Goal: Task Accomplishment & Management: Manage account settings

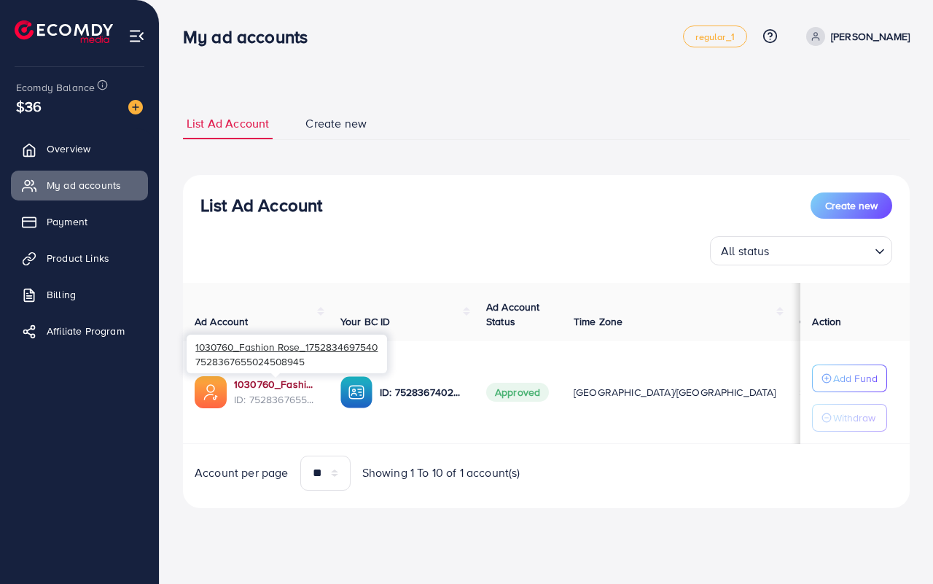
click at [267, 387] on link "1030760_Fashion Rose_1752834697540" at bounding box center [275, 384] width 83 height 15
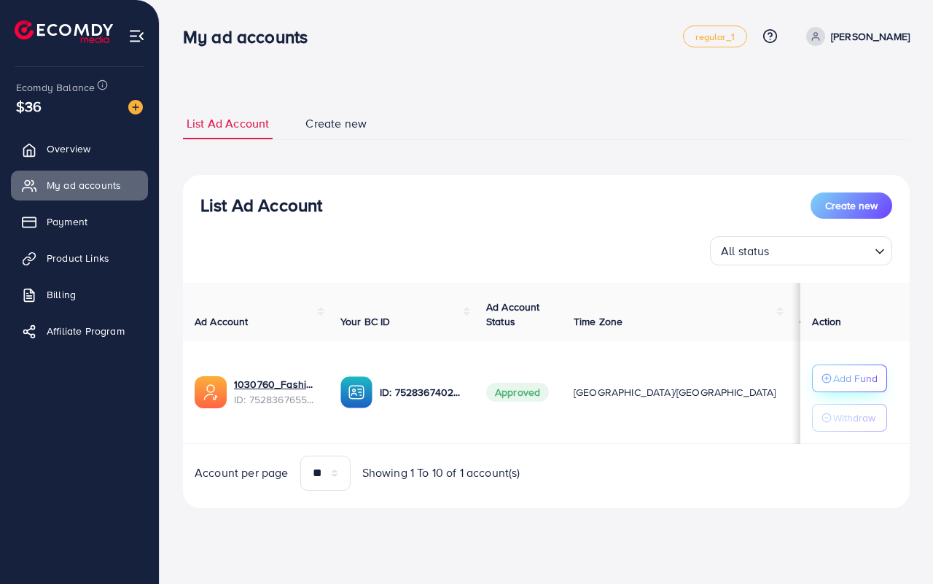
click at [853, 372] on p "Add Fund" at bounding box center [855, 377] width 44 height 17
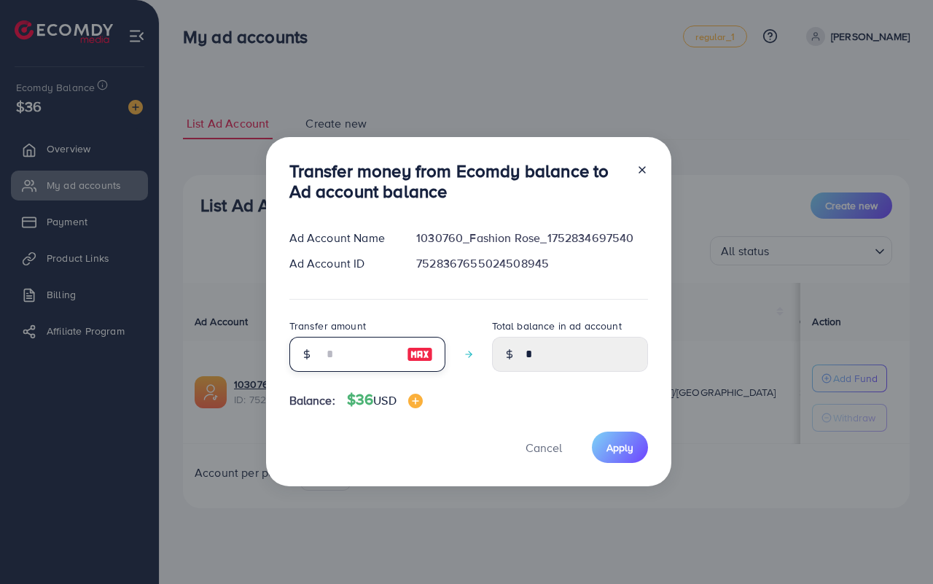
click at [361, 358] on input "number" at bounding box center [359, 354] width 73 height 35
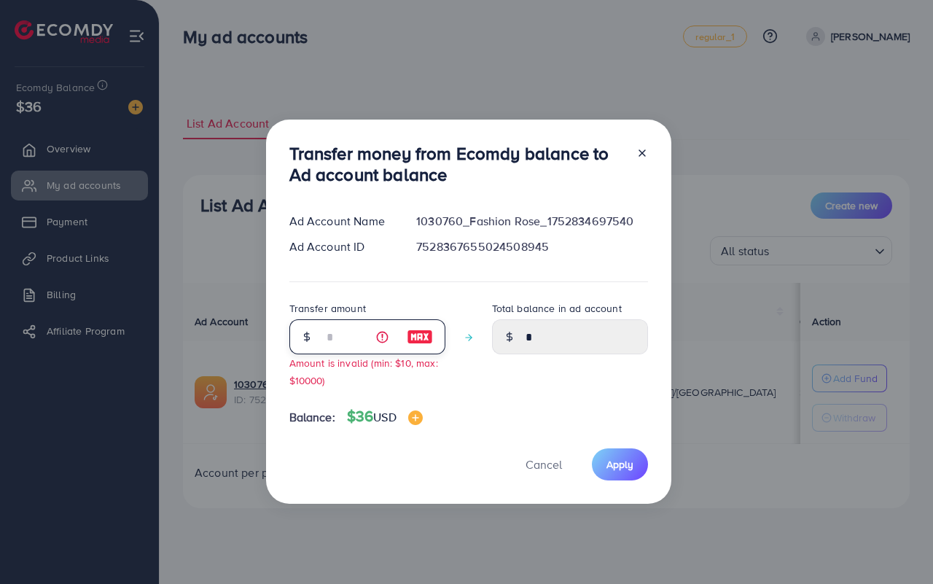
type input "**"
type input "*****"
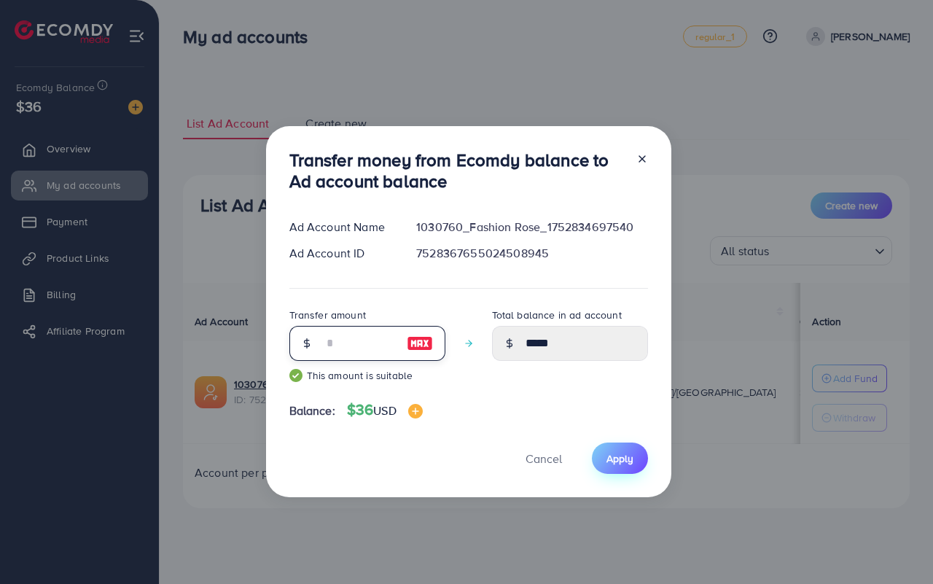
type input "**"
click at [606, 456] on span "Apply" at bounding box center [619, 458] width 27 height 15
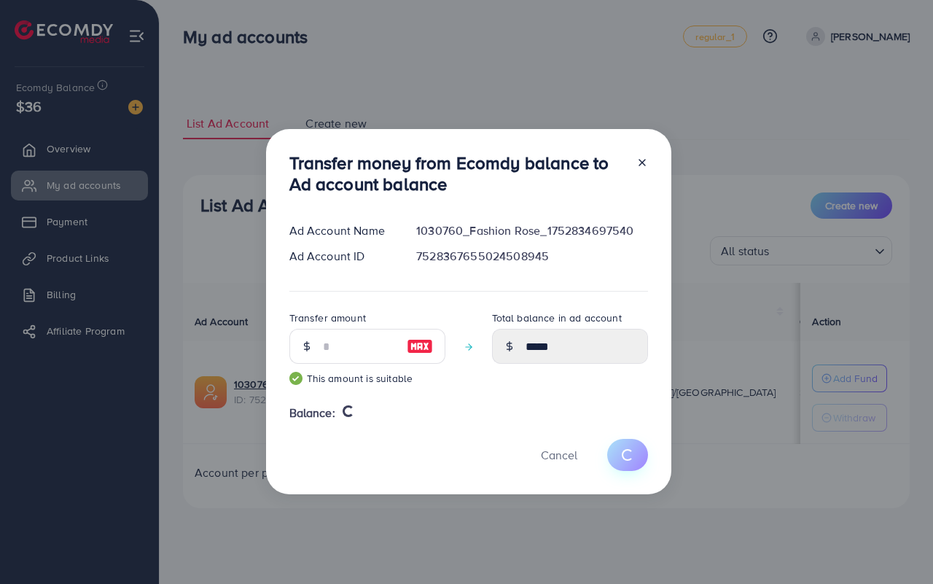
type input "*"
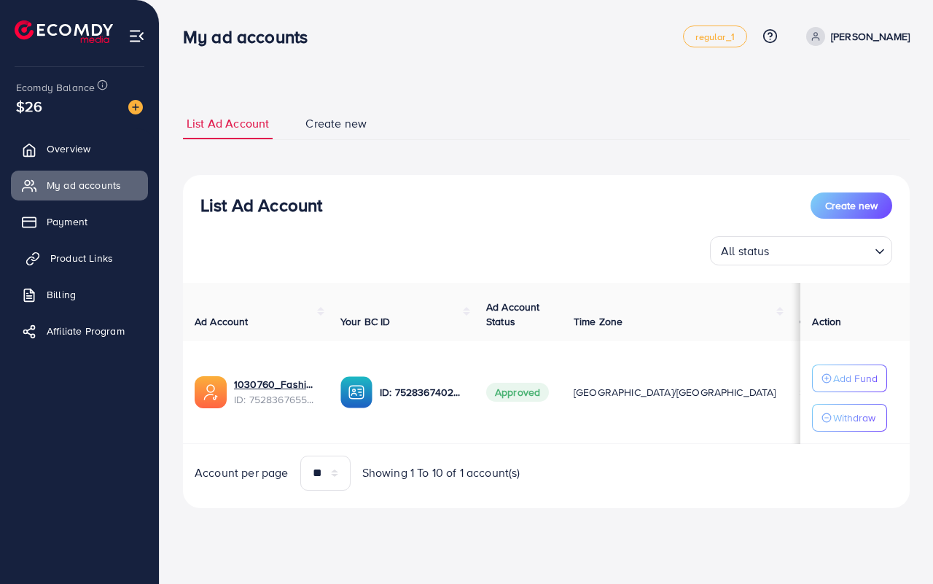
click at [73, 252] on span "Product Links" at bounding box center [81, 258] width 63 height 15
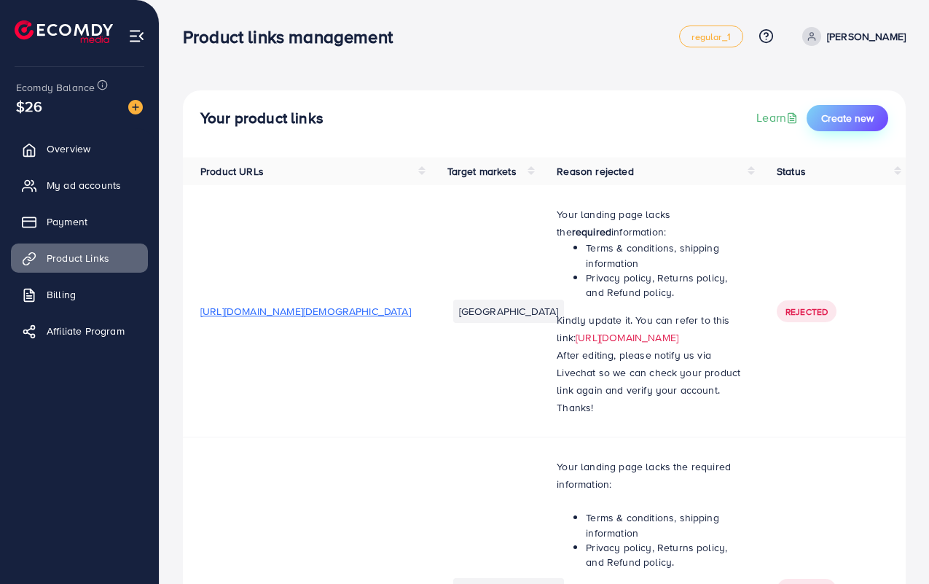
click at [832, 128] on button "Create new" at bounding box center [848, 118] width 82 height 26
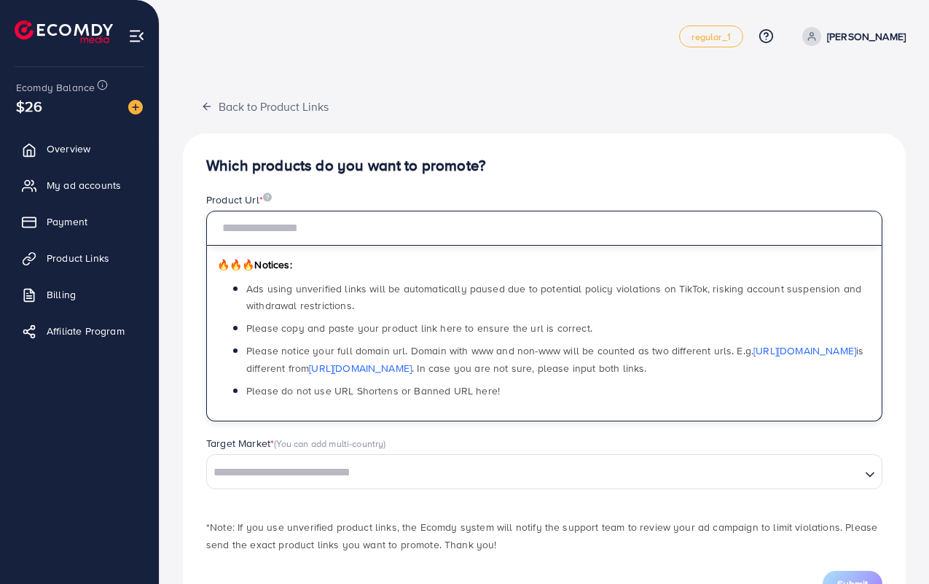
click at [487, 224] on input "text" at bounding box center [544, 228] width 676 height 35
paste input "**********"
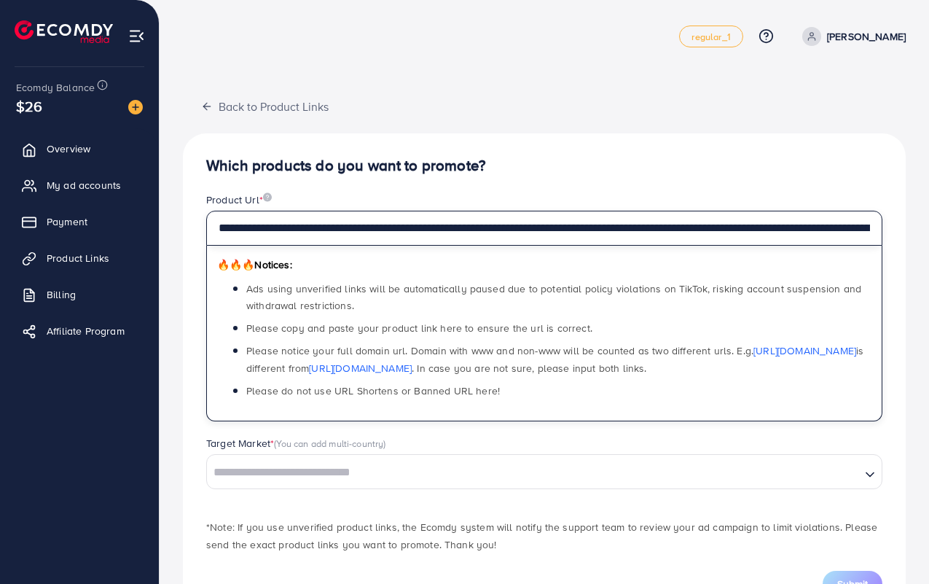
scroll to position [0, 796]
type input "**********"
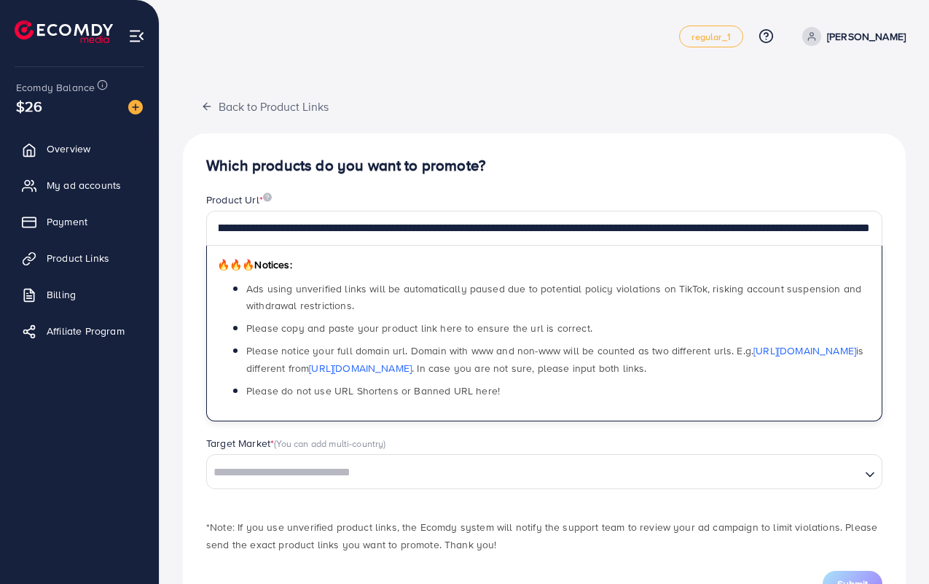
click at [455, 484] on input "Search for option" at bounding box center [533, 472] width 651 height 23
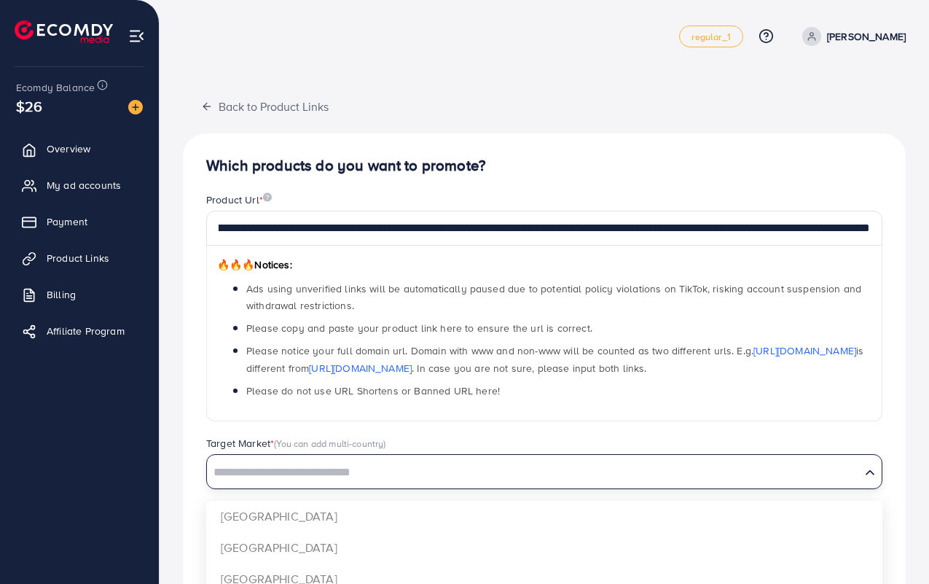
scroll to position [0, 0]
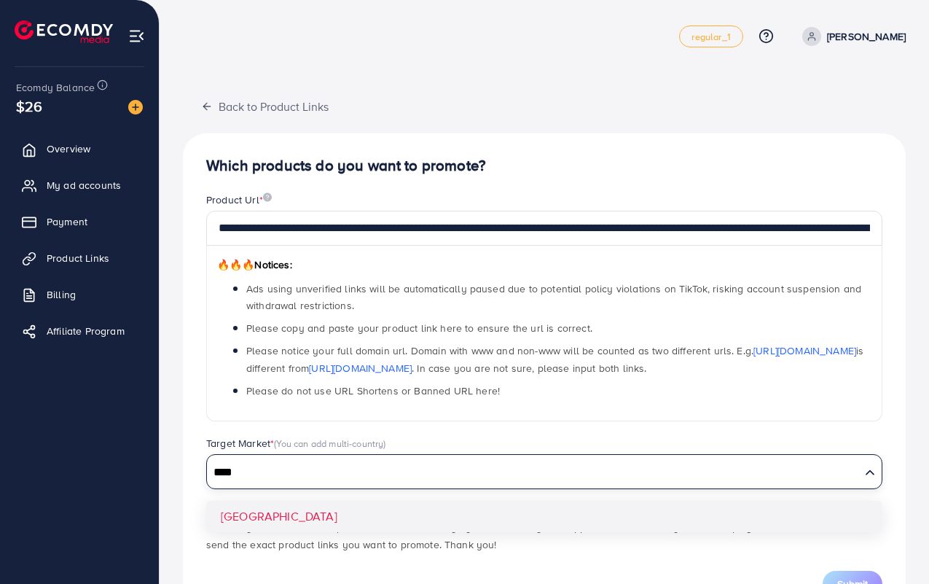
type input "****"
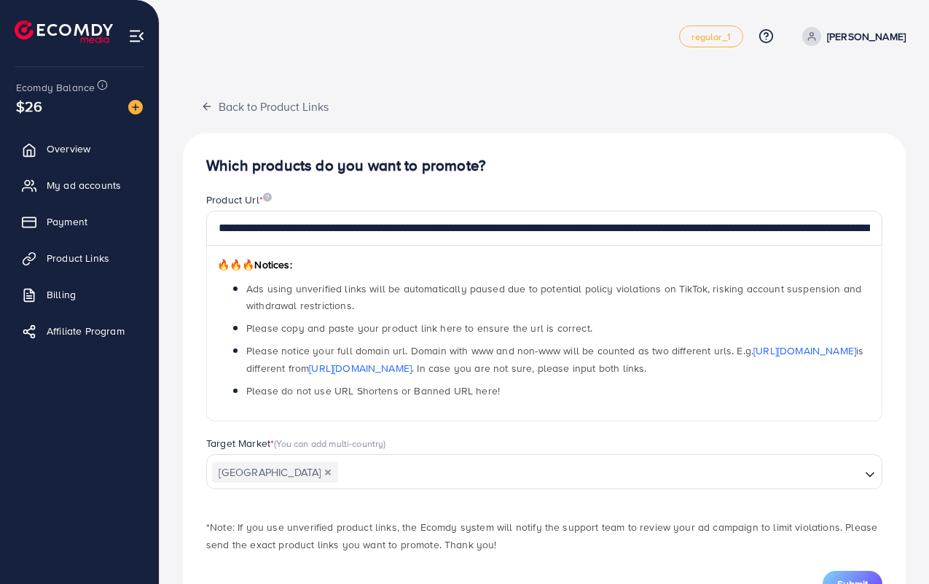
click at [239, 526] on div "**********" at bounding box center [544, 376] width 723 height 487
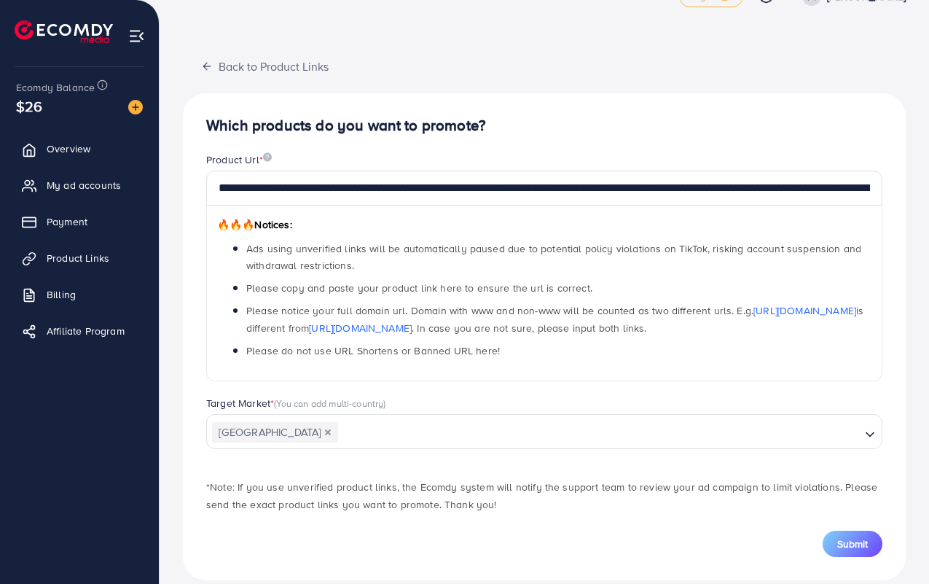
scroll to position [60, 0]
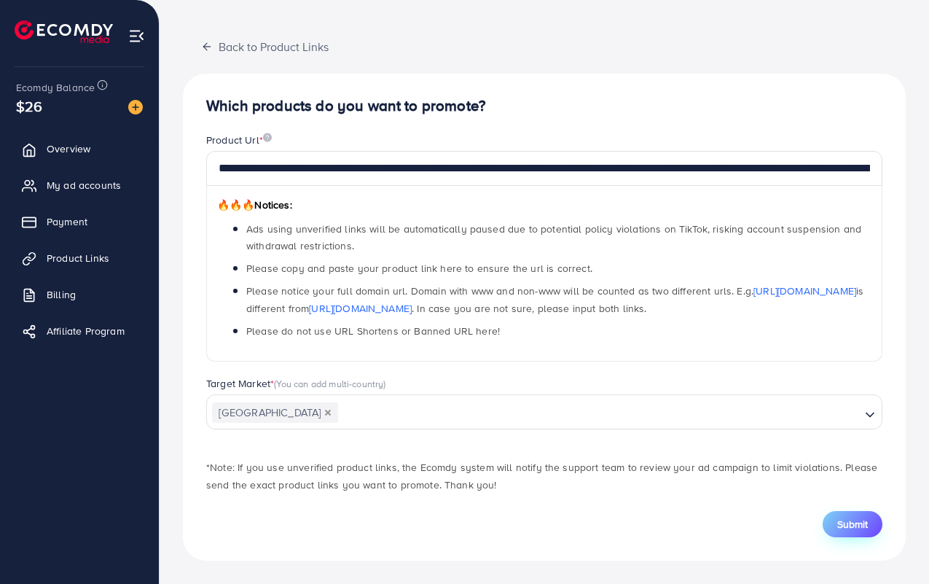
click at [851, 523] on span "Submit" at bounding box center [852, 524] width 31 height 15
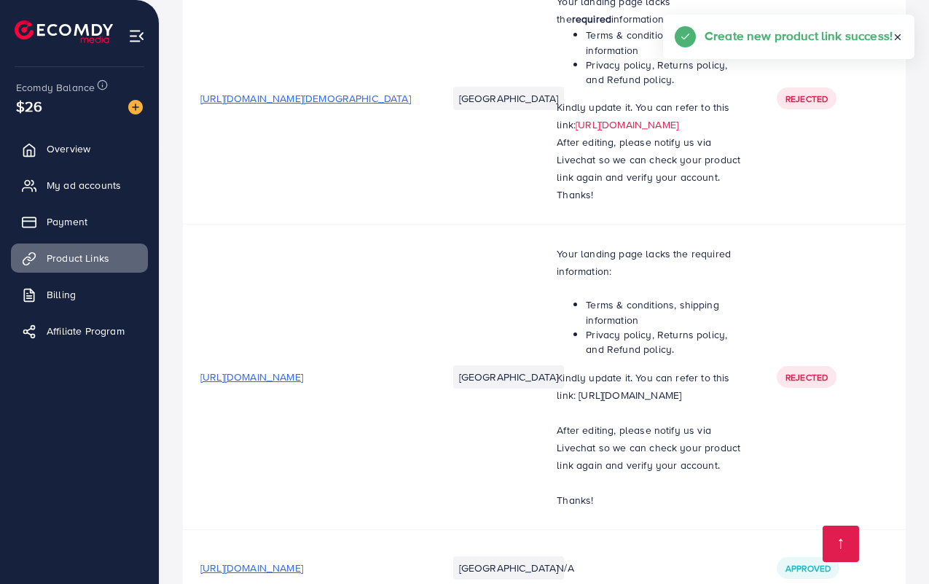
scroll to position [182, 0]
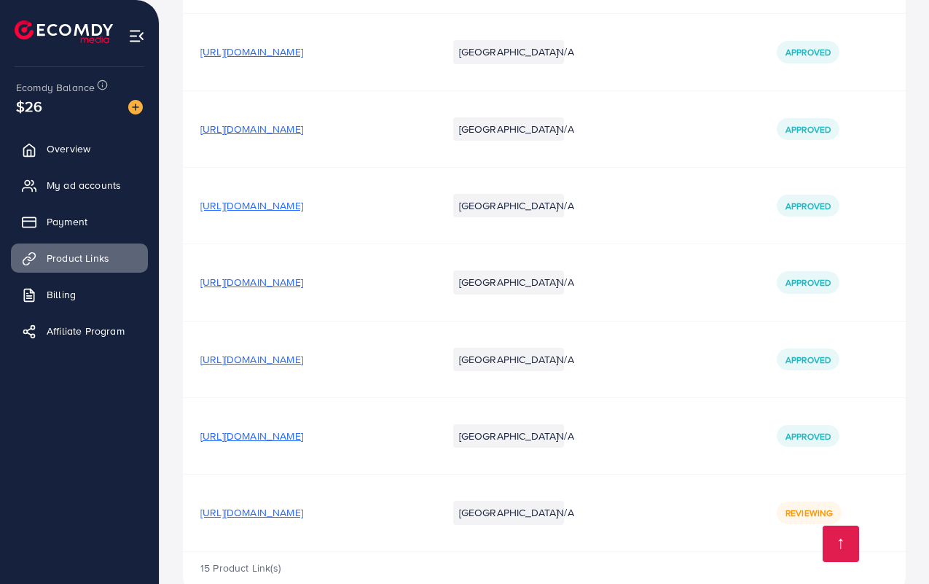
scroll to position [1161, 0]
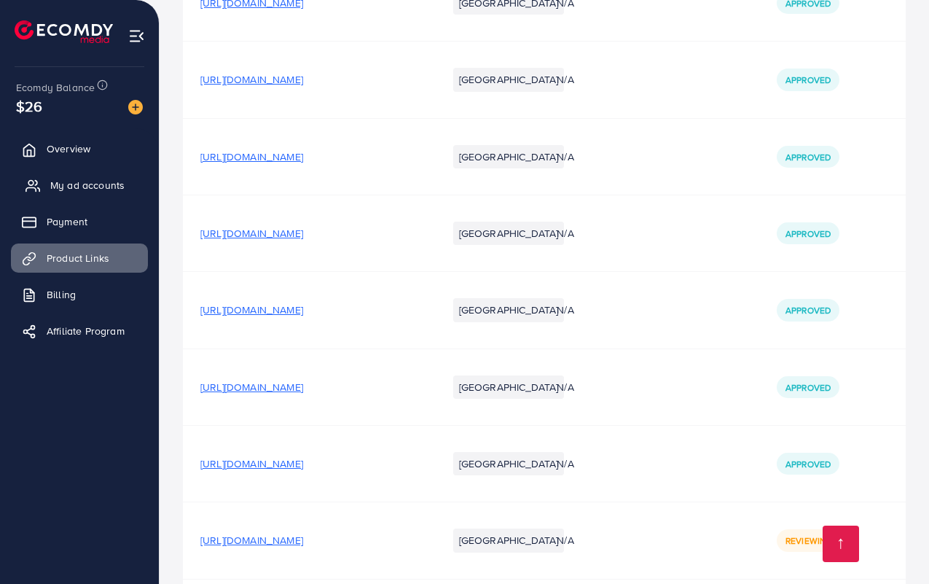
click at [68, 191] on span "My ad accounts" at bounding box center [87, 185] width 74 height 15
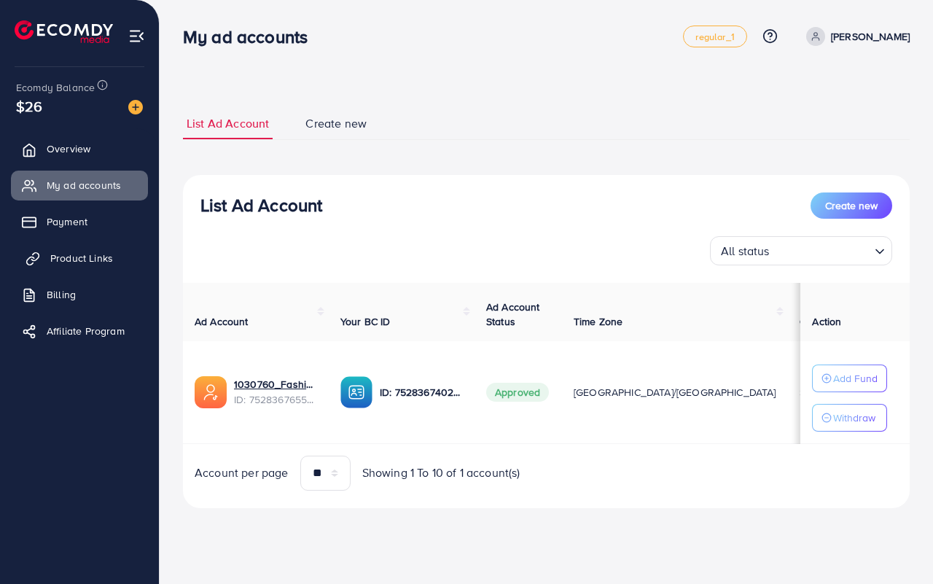
click at [80, 262] on span "Product Links" at bounding box center [81, 258] width 63 height 15
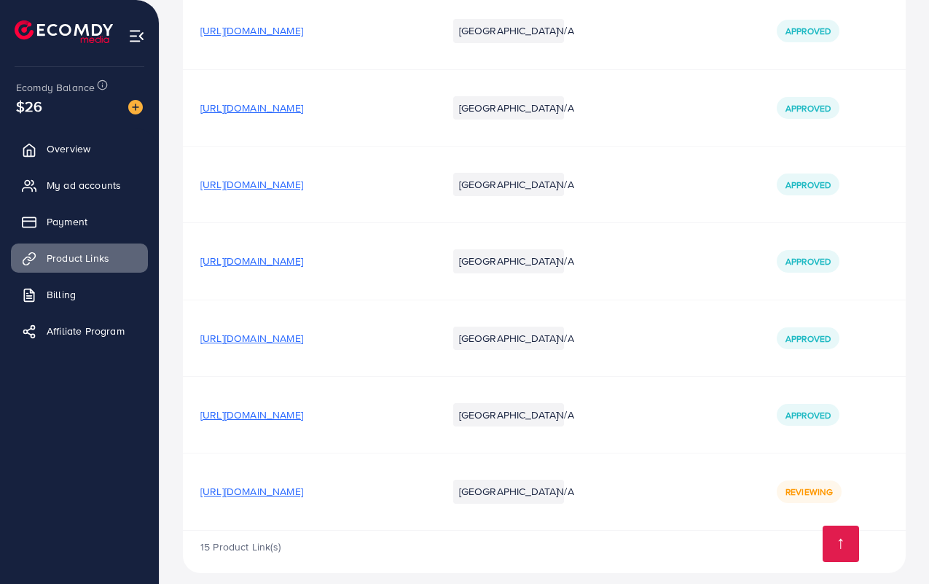
scroll to position [1343, 0]
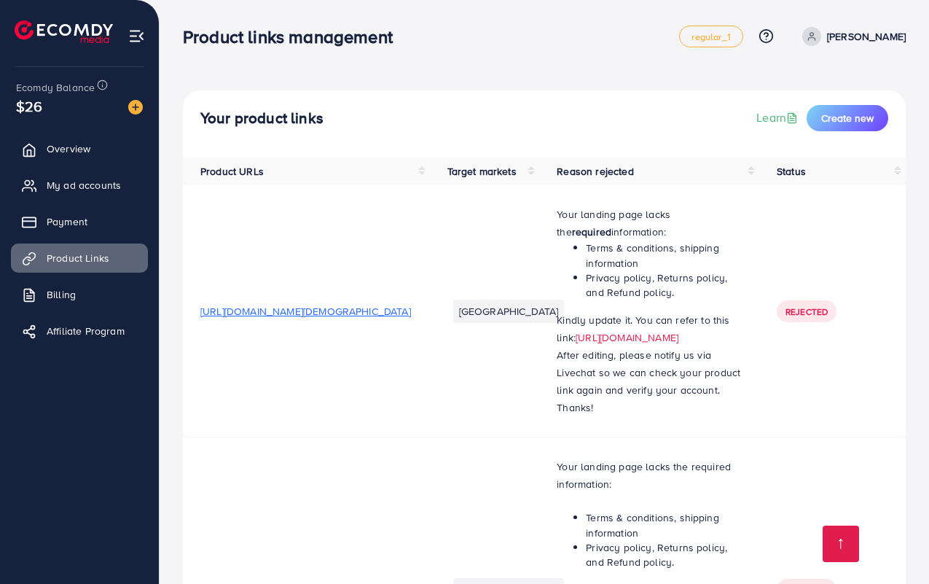
scroll to position [649, 0]
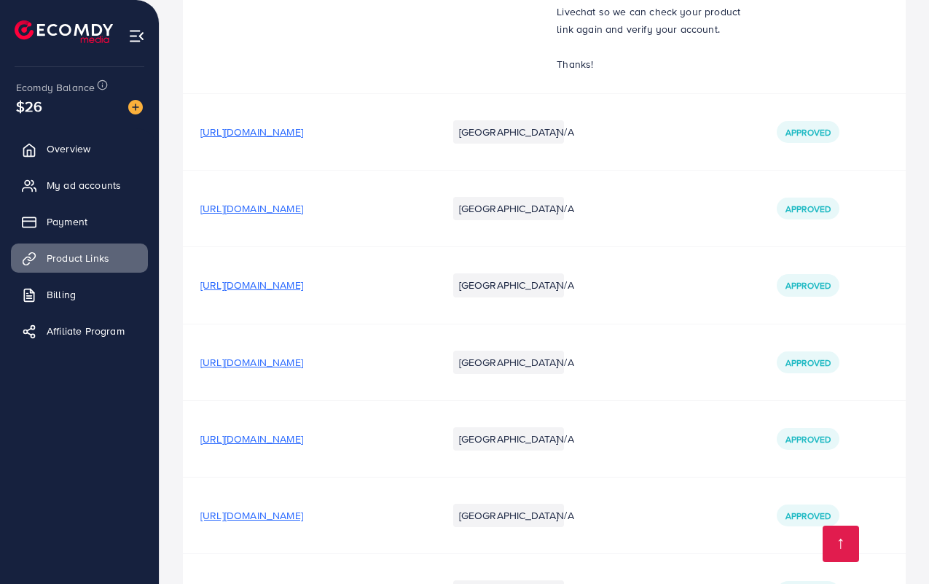
drag, startPoint x: 931, startPoint y: 40, endPoint x: 931, endPoint y: 619, distance: 579.4
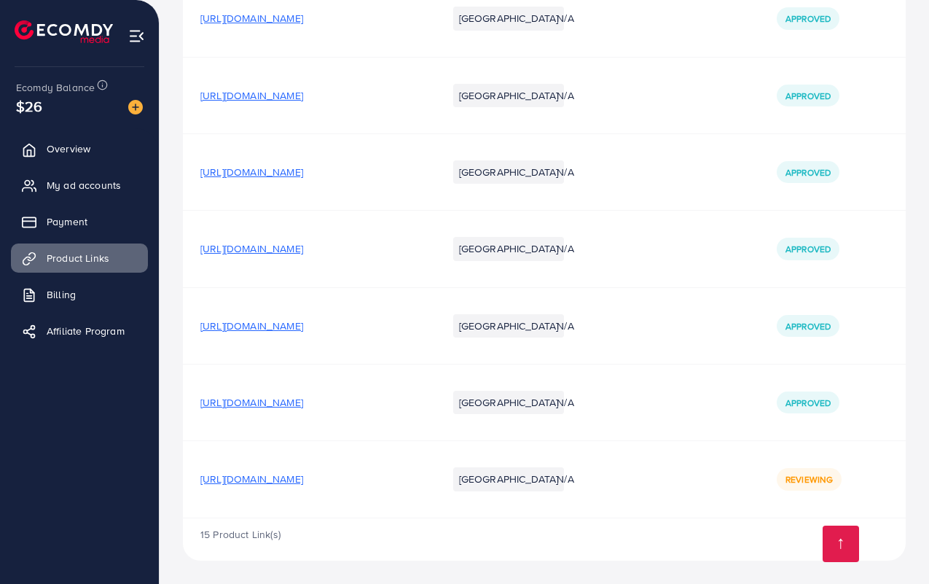
scroll to position [1343, 0]
click at [303, 477] on span "[URL][DOMAIN_NAME]" at bounding box center [251, 479] width 103 height 15
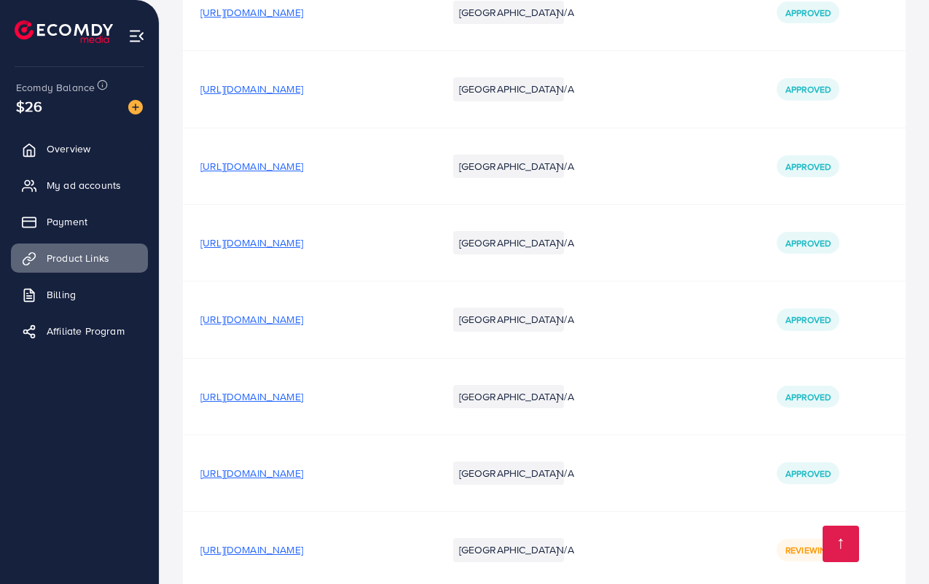
scroll to position [1343, 0]
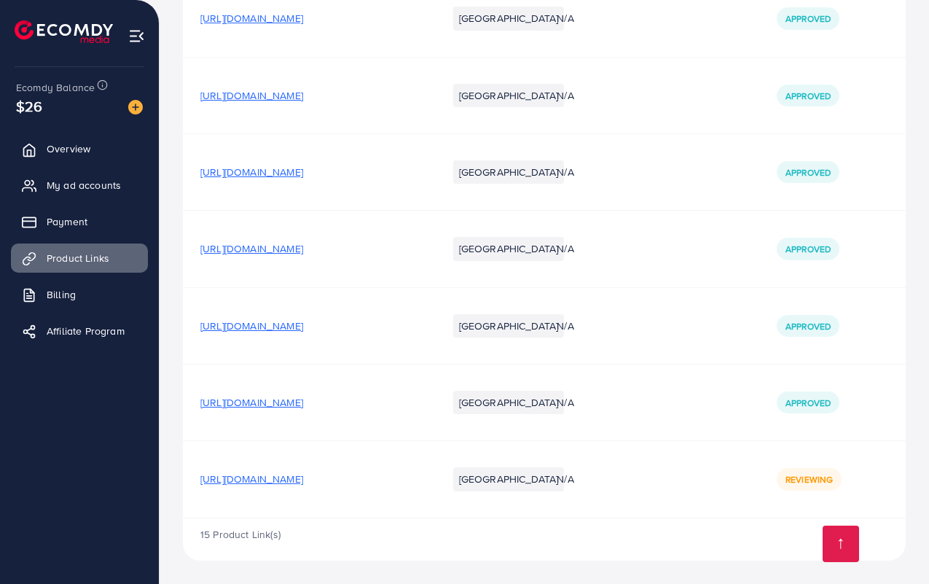
scroll to position [1343, 0]
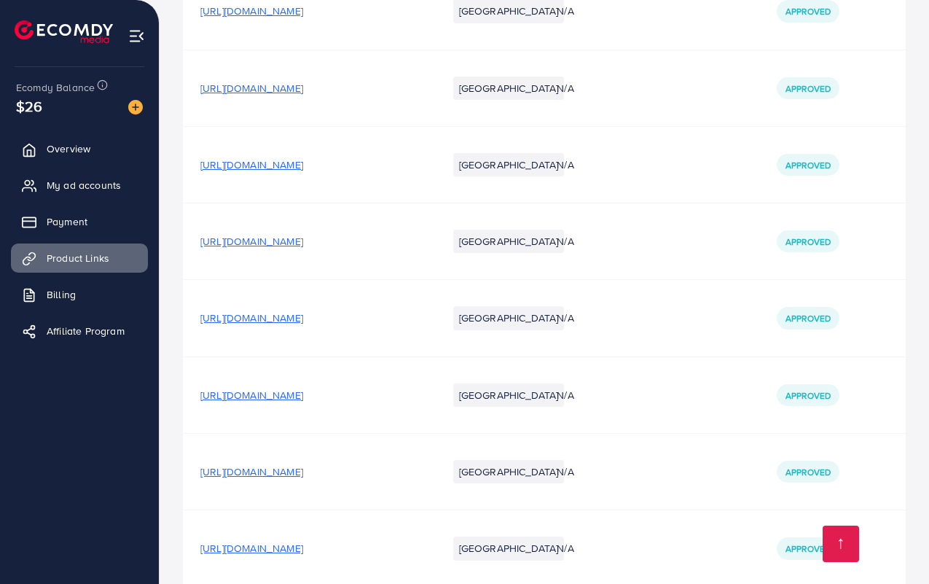
scroll to position [1343, 0]
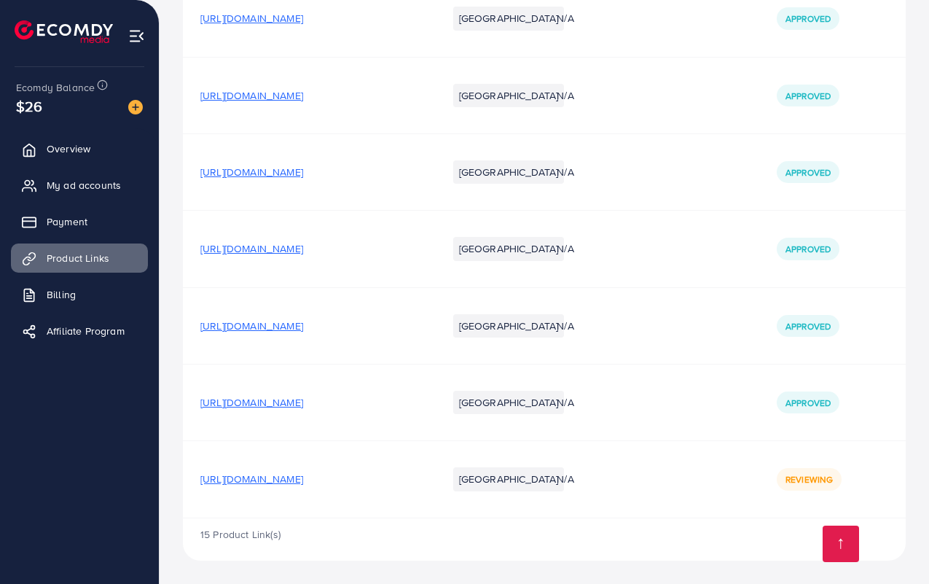
scroll to position [1343, 0]
click at [526, 292] on td "[GEOGRAPHIC_DATA]" at bounding box center [485, 325] width 110 height 77
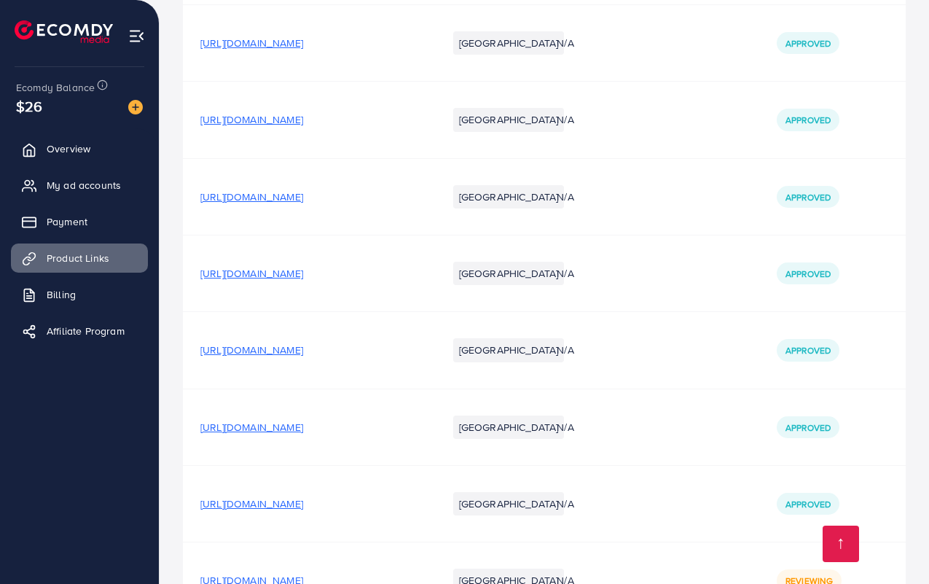
scroll to position [1343, 0]
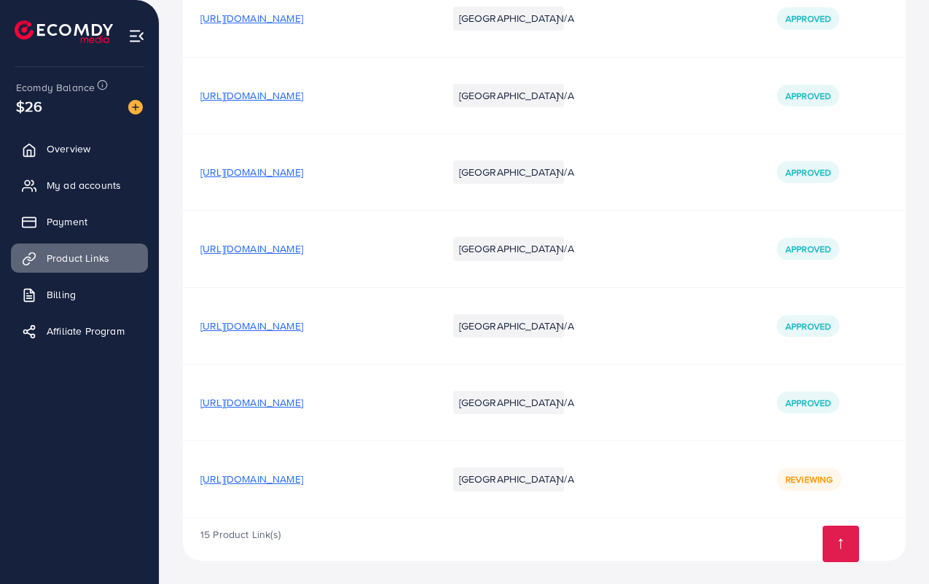
click at [303, 479] on span "[URL][DOMAIN_NAME]" at bounding box center [251, 479] width 103 height 15
click at [78, 188] on span "My ad accounts" at bounding box center [87, 185] width 74 height 15
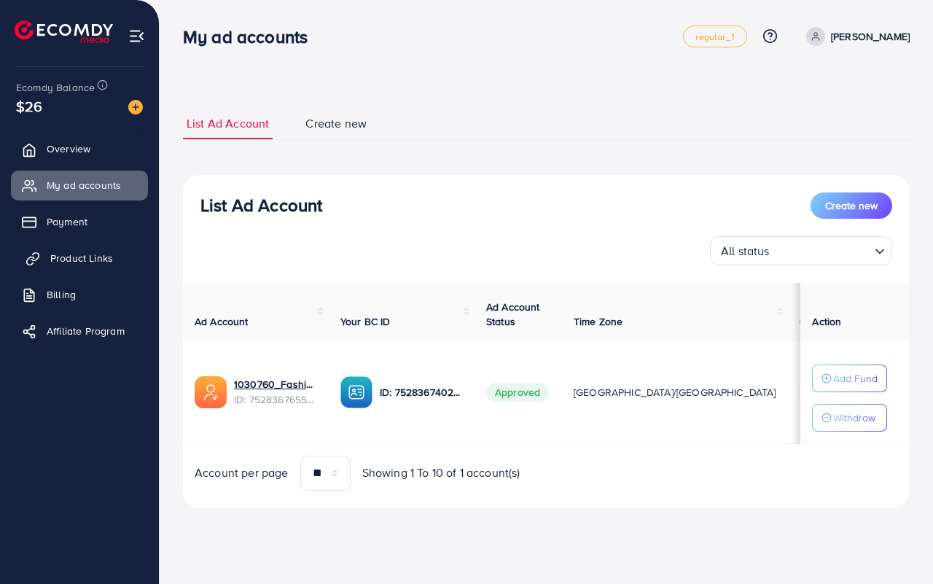
click at [69, 249] on link "Product Links" at bounding box center [79, 257] width 137 height 29
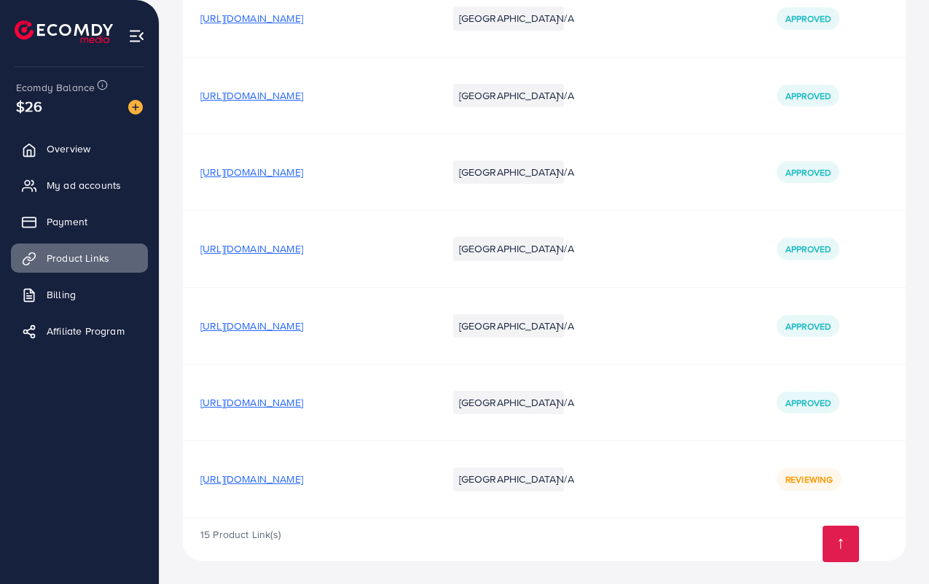
scroll to position [1343, 0]
click at [67, 178] on span "My ad accounts" at bounding box center [87, 185] width 74 height 15
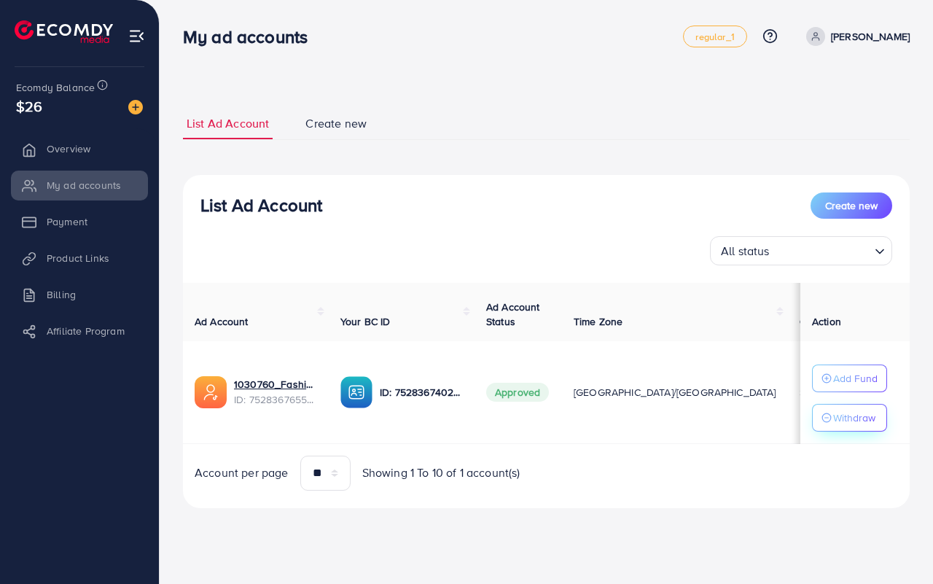
click at [831, 417] on circle "button" at bounding box center [826, 417] width 9 height 9
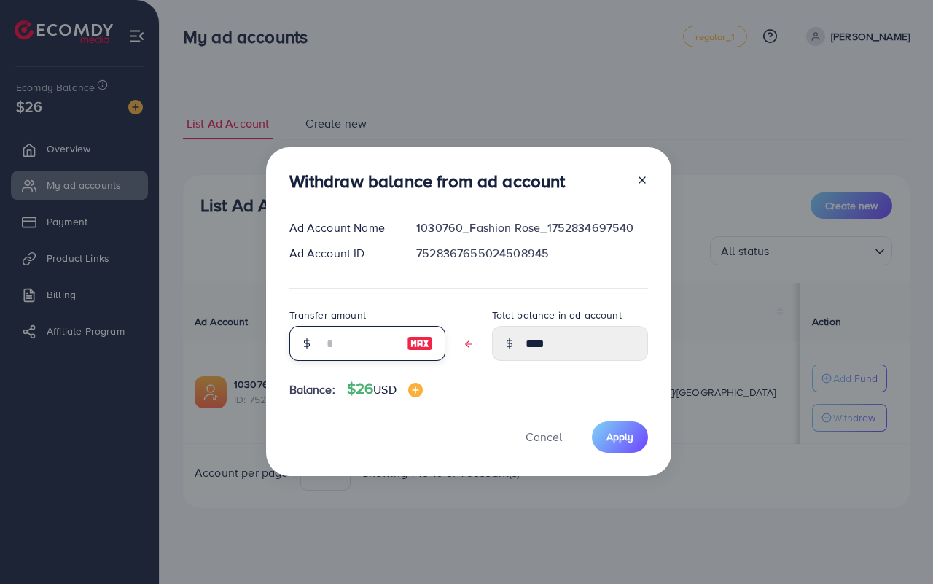
click at [354, 344] on input "text" at bounding box center [359, 343] width 73 height 35
click at [554, 432] on button "Cancel" at bounding box center [543, 436] width 73 height 31
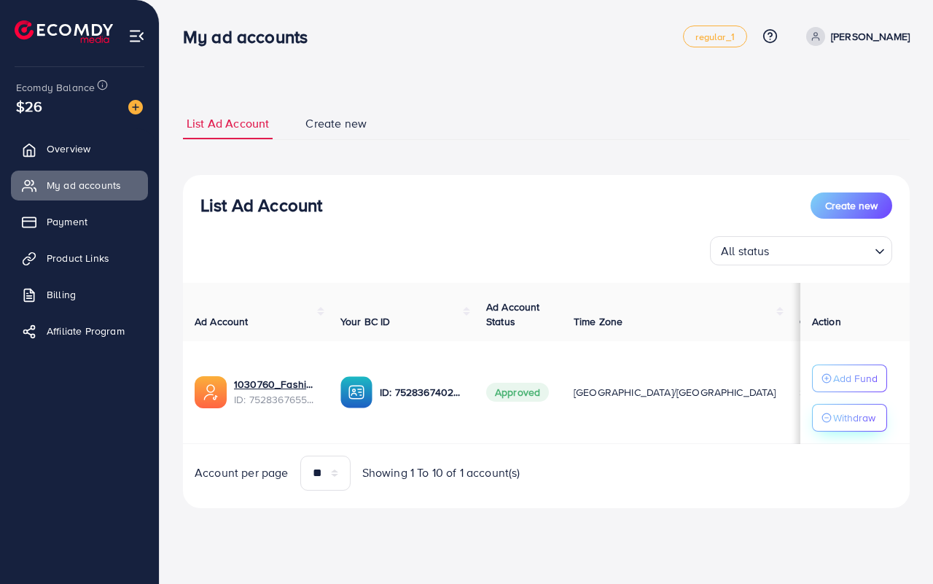
click at [846, 414] on p "Withdraw" at bounding box center [854, 417] width 42 height 17
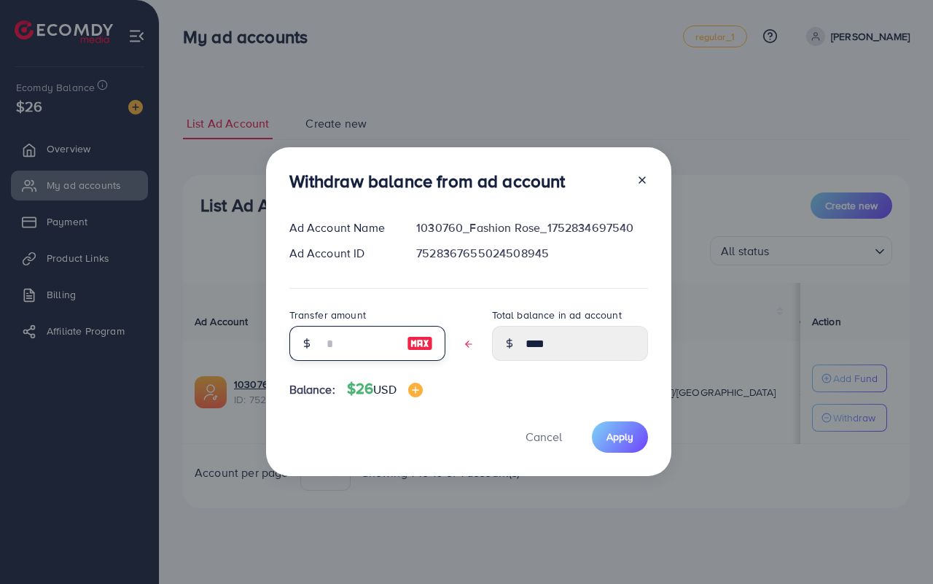
click at [347, 340] on input "text" at bounding box center [359, 343] width 73 height 35
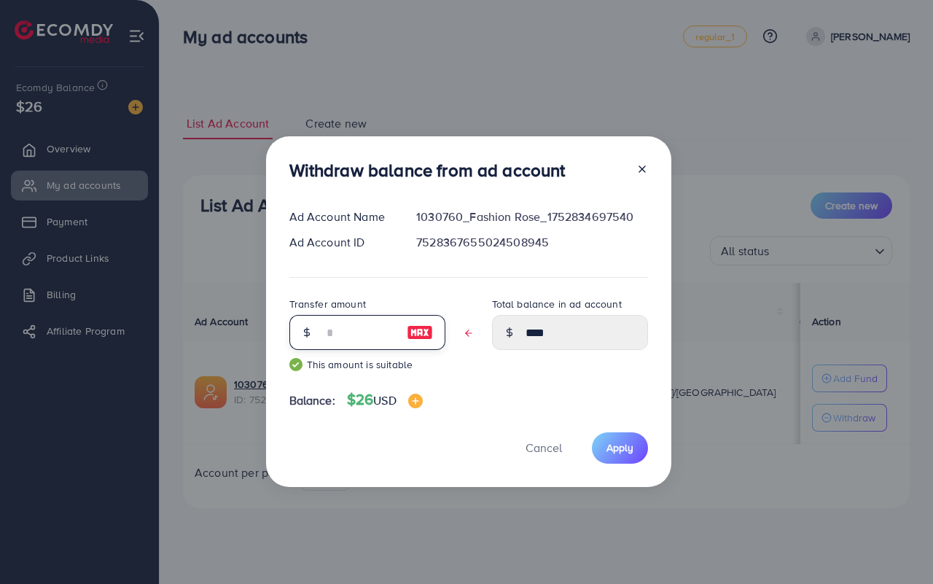
type input "*"
type input "****"
type input "*"
click at [614, 456] on button "Apply" at bounding box center [620, 447] width 56 height 31
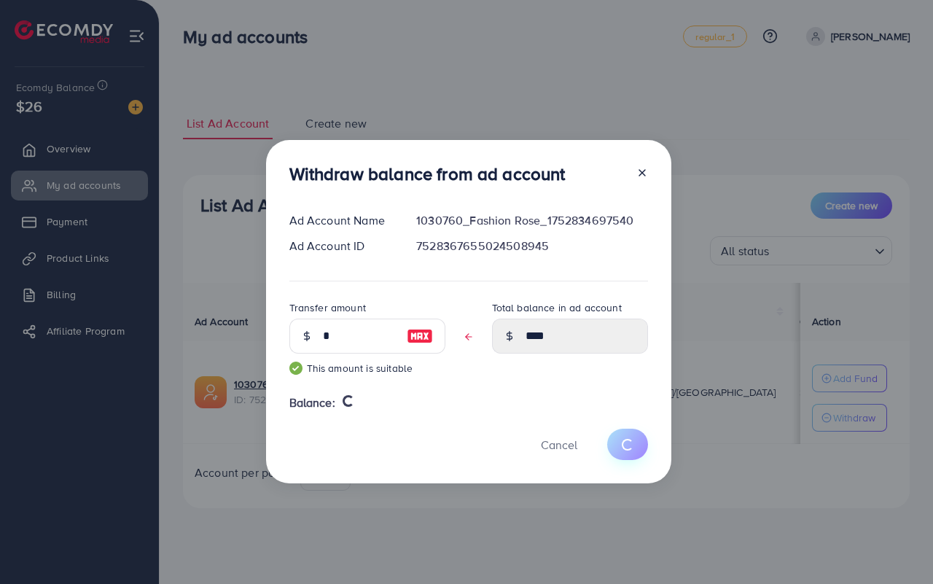
type input "****"
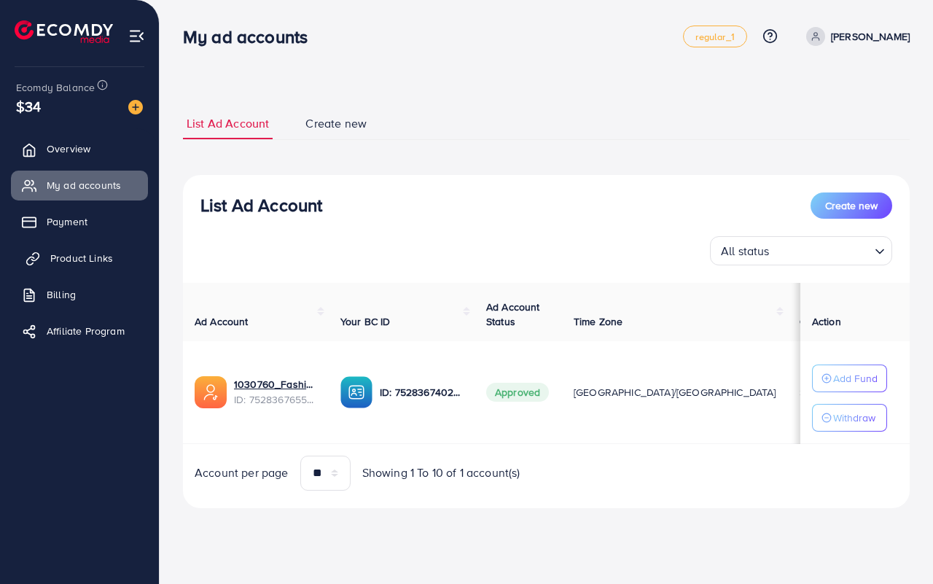
click at [75, 264] on span "Product Links" at bounding box center [81, 258] width 63 height 15
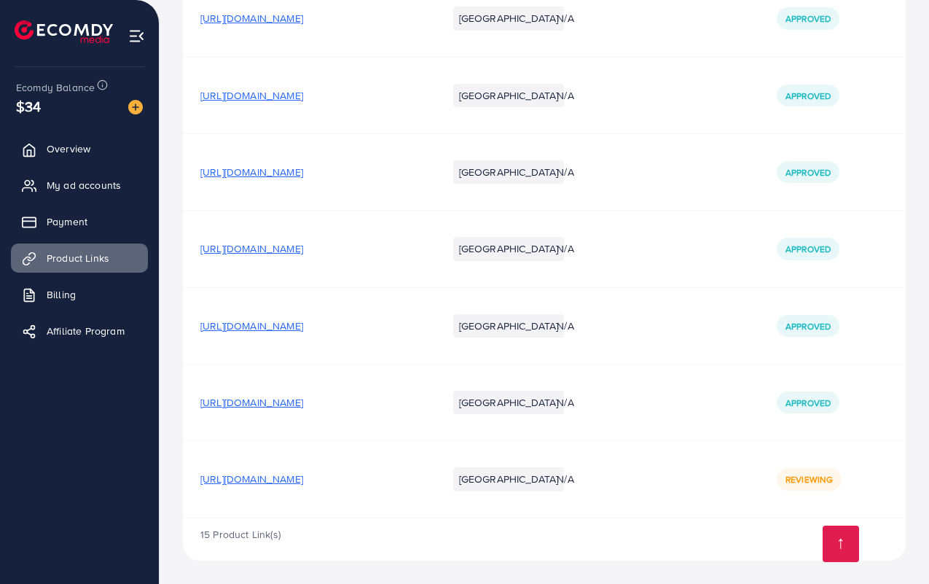
scroll to position [1343, 0]
click at [303, 480] on span "https://fashionrose.store/products/capri-wide-belt-bra-half-cup-fancy-net-bra-f…" at bounding box center [251, 479] width 103 height 15
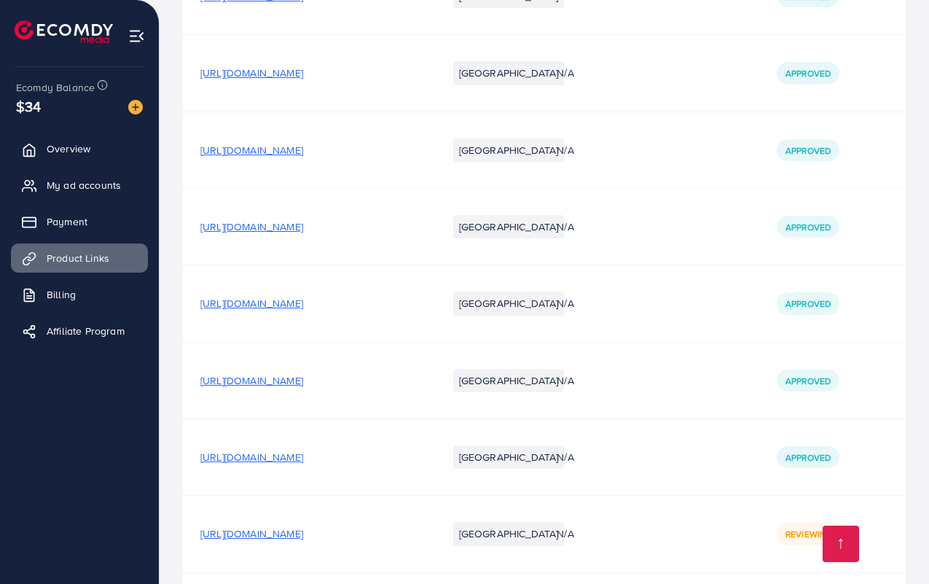
scroll to position [1161, 0]
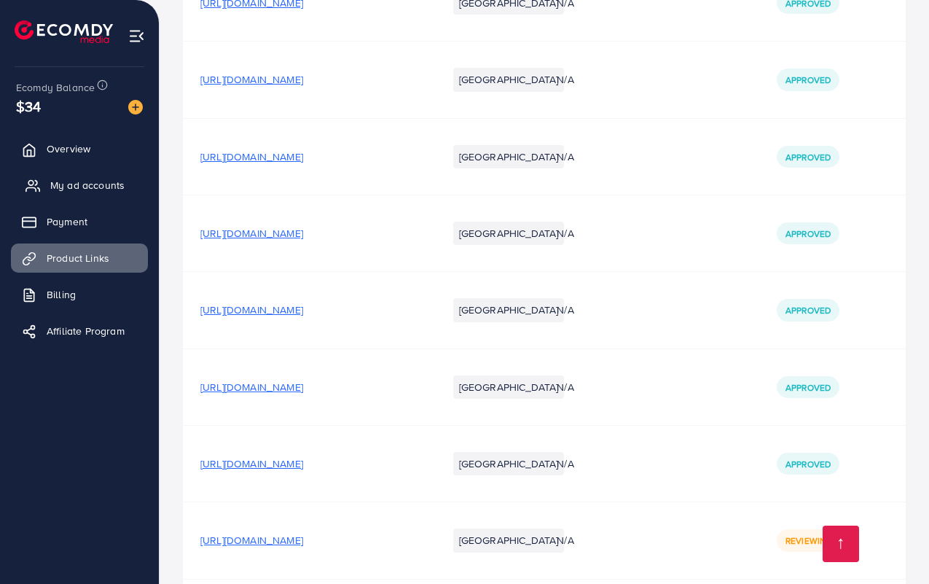
click at [74, 191] on span "My ad accounts" at bounding box center [87, 185] width 74 height 15
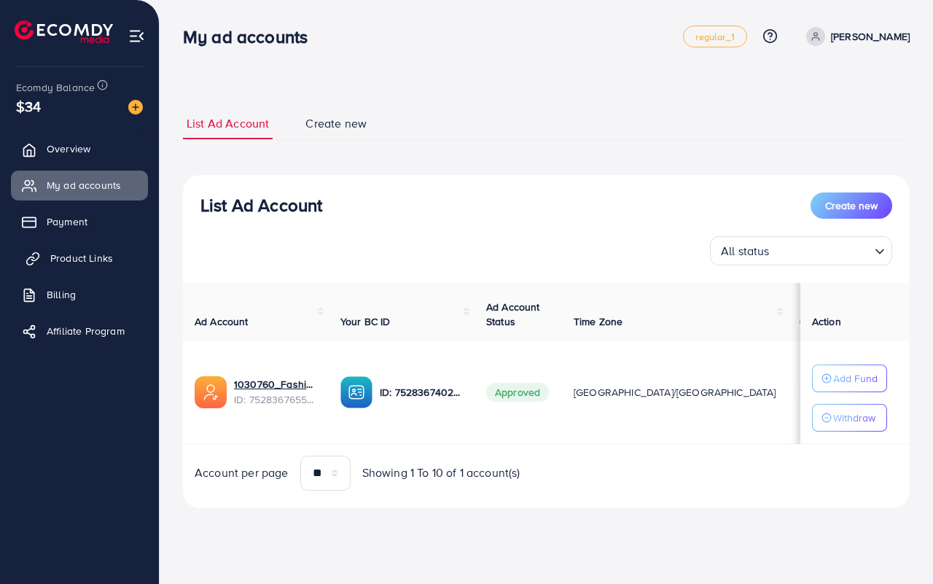
click at [73, 264] on span "Product Links" at bounding box center [81, 258] width 63 height 15
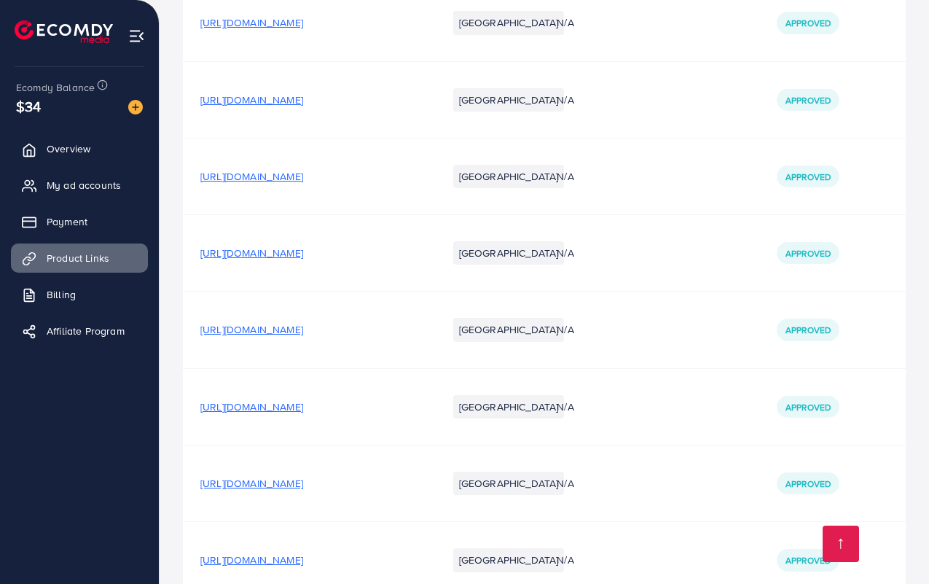
scroll to position [1343, 0]
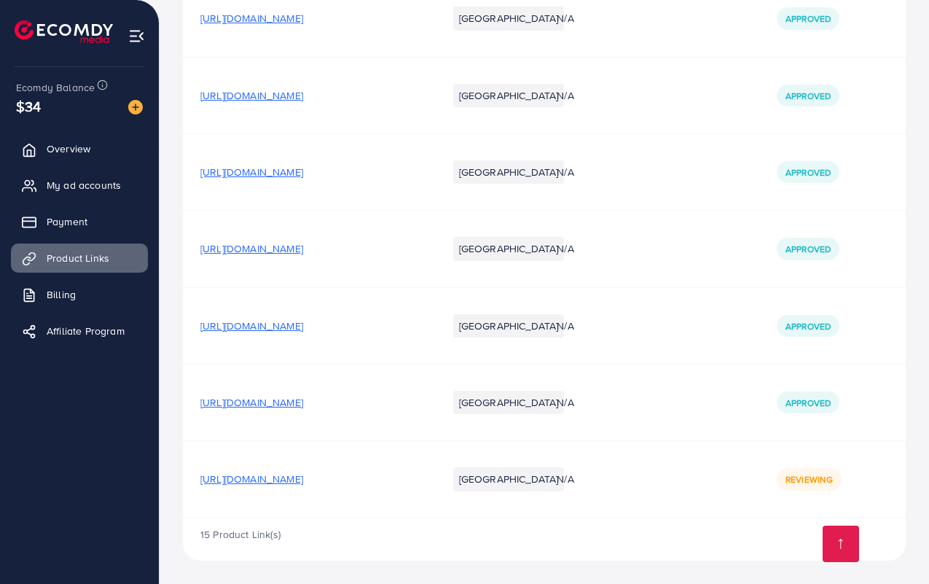
scroll to position [1343, 0]
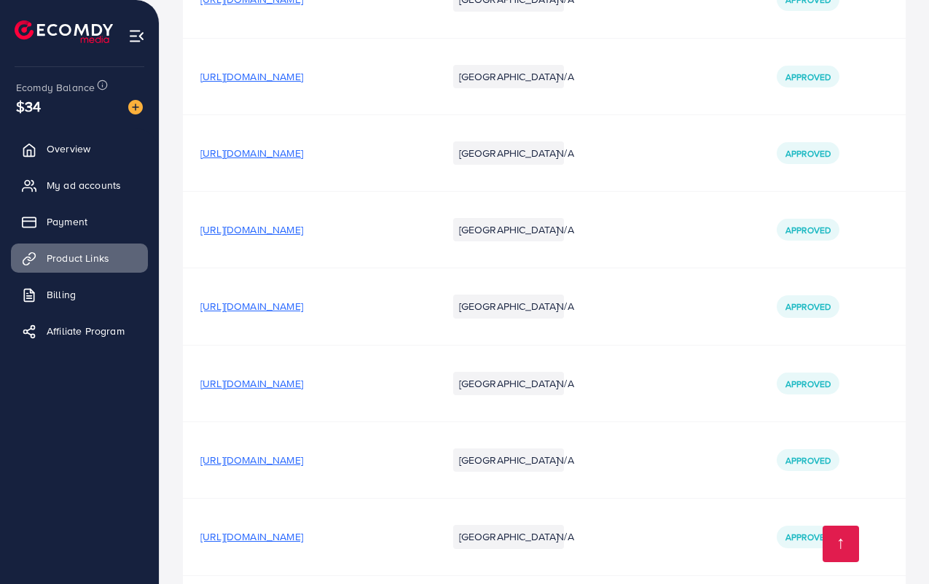
scroll to position [1343, 0]
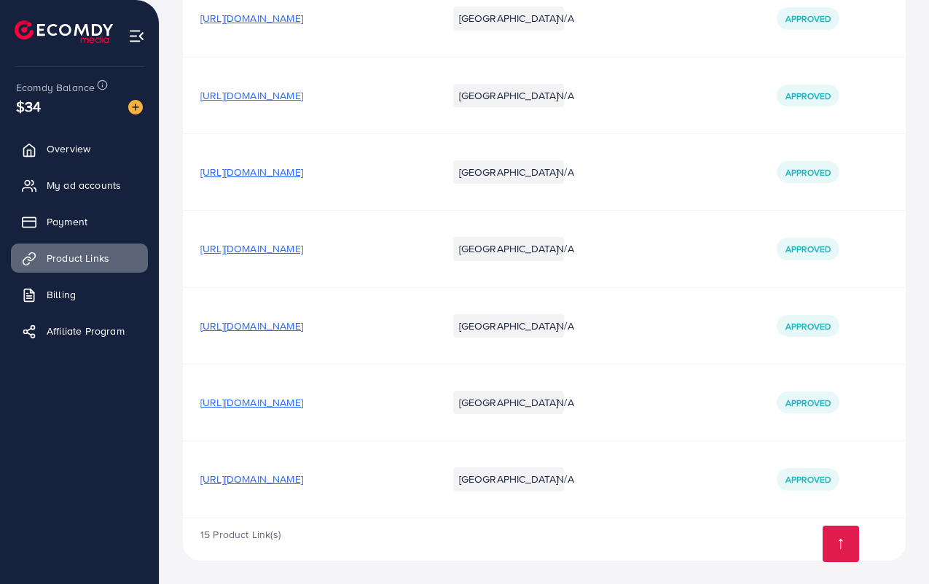
click at [303, 472] on span "https://fashionrose.store/products/capri-wide-belt-bra-half-cup-fancy-net-bra-f…" at bounding box center [251, 479] width 103 height 15
click at [303, 480] on span "https://fashionrose.store/products/capri-wide-belt-bra-half-cup-fancy-net-bra-f…" at bounding box center [251, 479] width 103 height 15
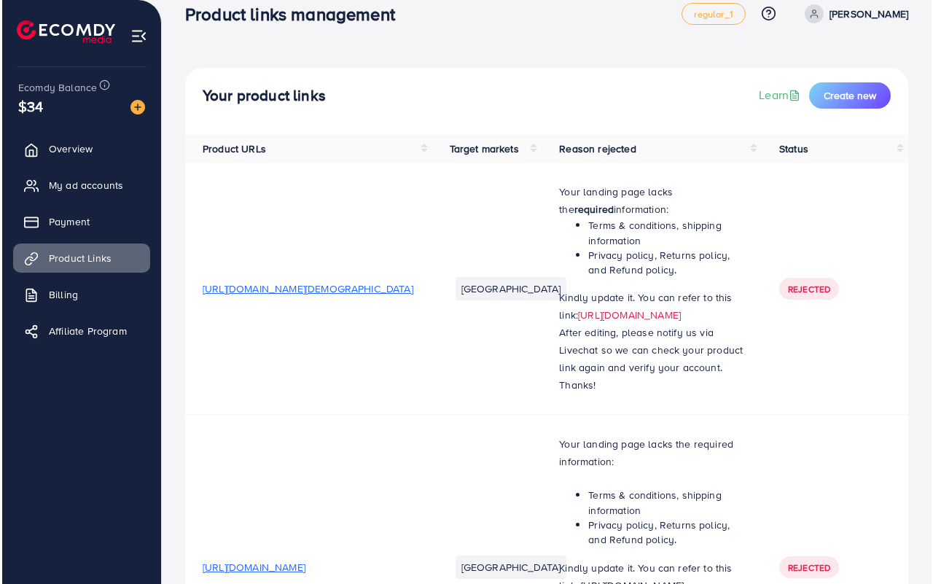
scroll to position [0, 0]
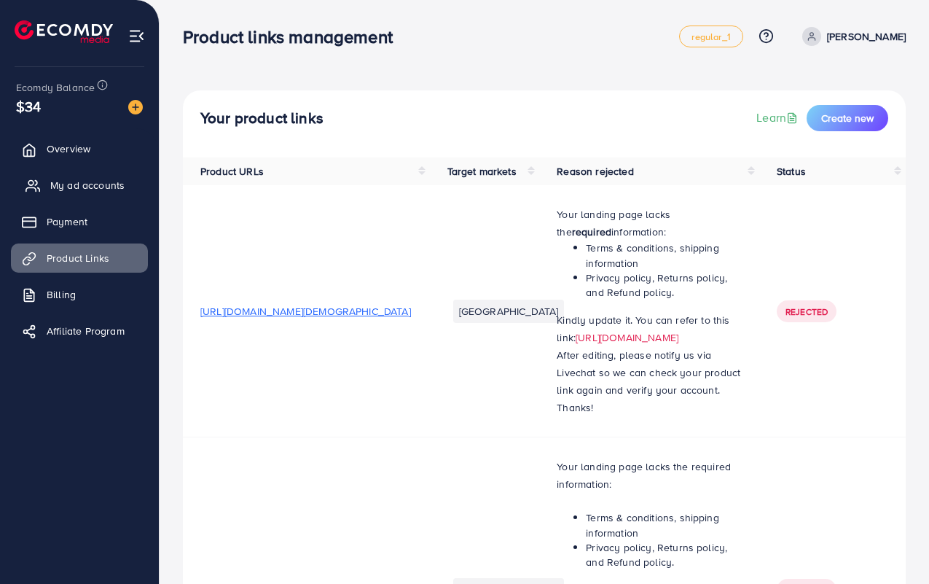
click at [80, 190] on span "My ad accounts" at bounding box center [87, 185] width 74 height 15
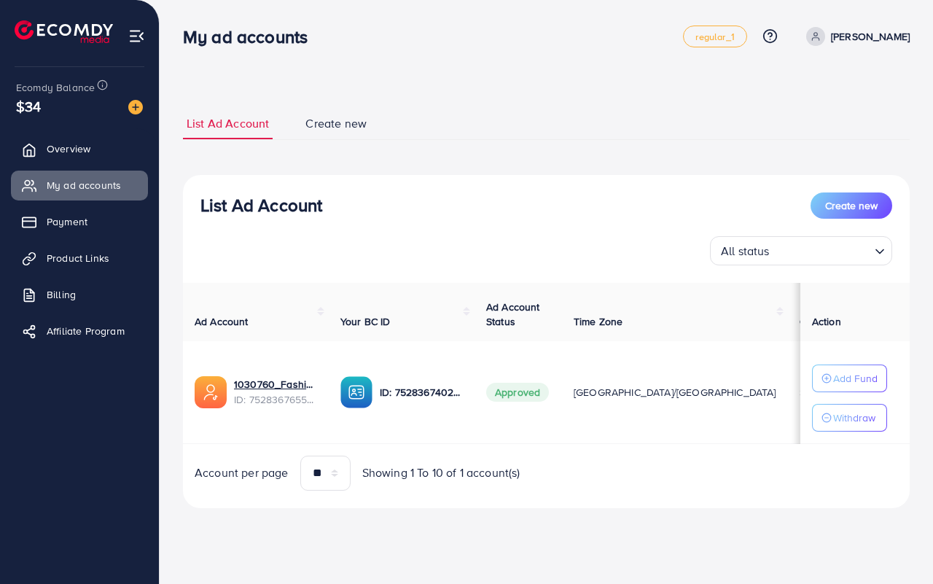
click at [90, 1] on div at bounding box center [80, 26] width 160 height 52
